Goal: Navigation & Orientation: Go to known website

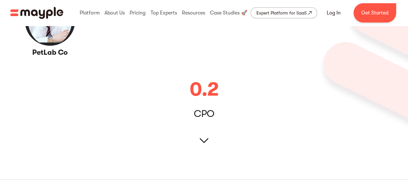
scroll to position [129, 0]
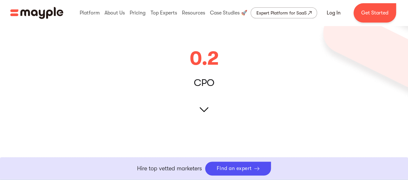
click at [205, 107] on img at bounding box center [204, 109] width 9 height 9
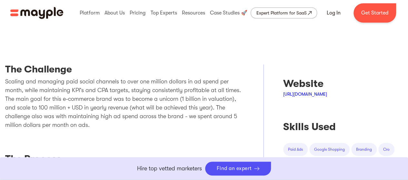
scroll to position [226, 0]
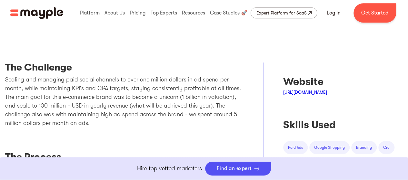
click at [311, 94] on link "[URL][DOMAIN_NAME]" at bounding box center [305, 92] width 44 height 5
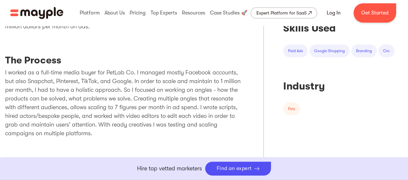
scroll to position [355, 0]
